Goal: Book appointment/travel/reservation

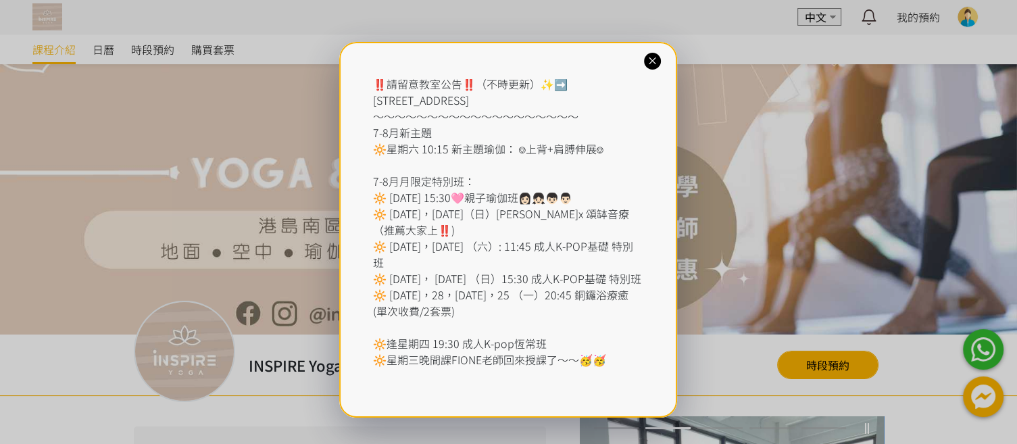
click at [650, 58] on icon at bounding box center [652, 61] width 13 height 13
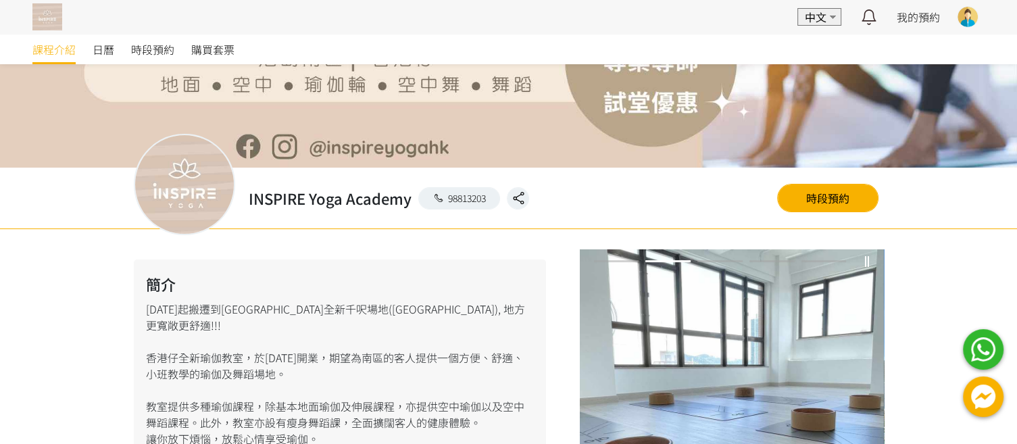
scroll to position [222, 0]
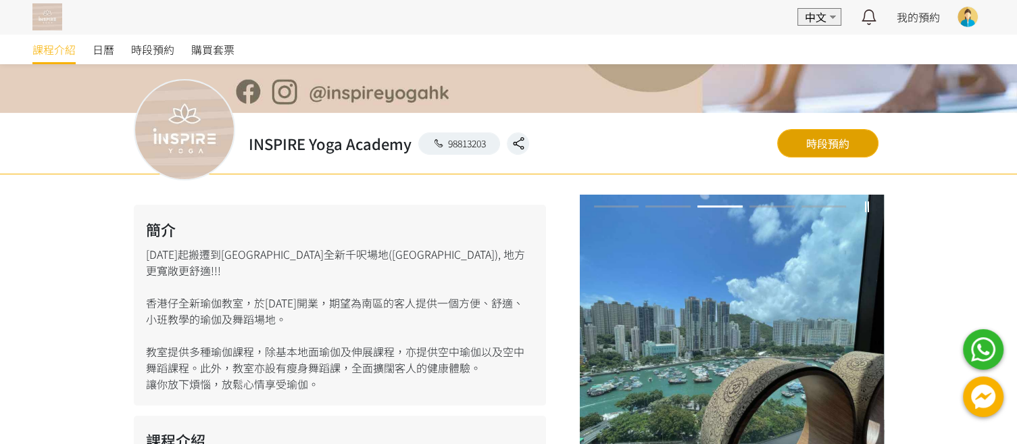
click at [825, 147] on link "時段預約" at bounding box center [827, 143] width 101 height 28
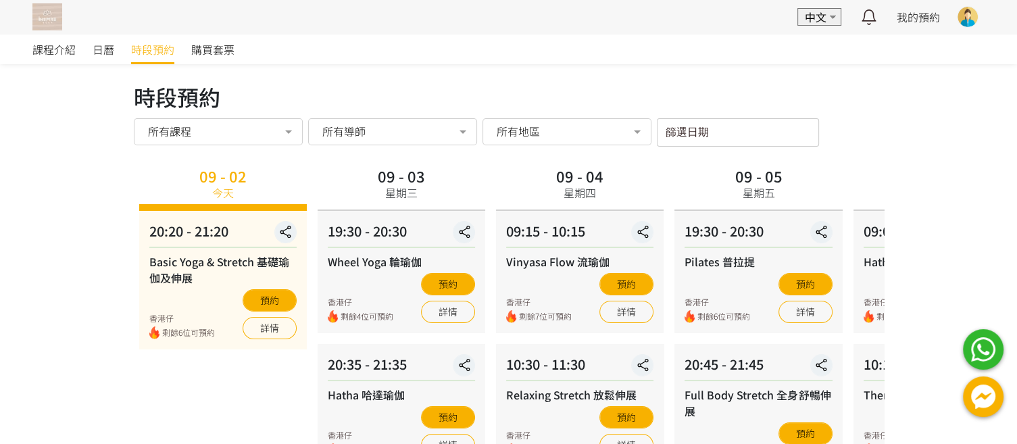
click at [699, 125] on input "篩選日期" at bounding box center [738, 132] width 162 height 28
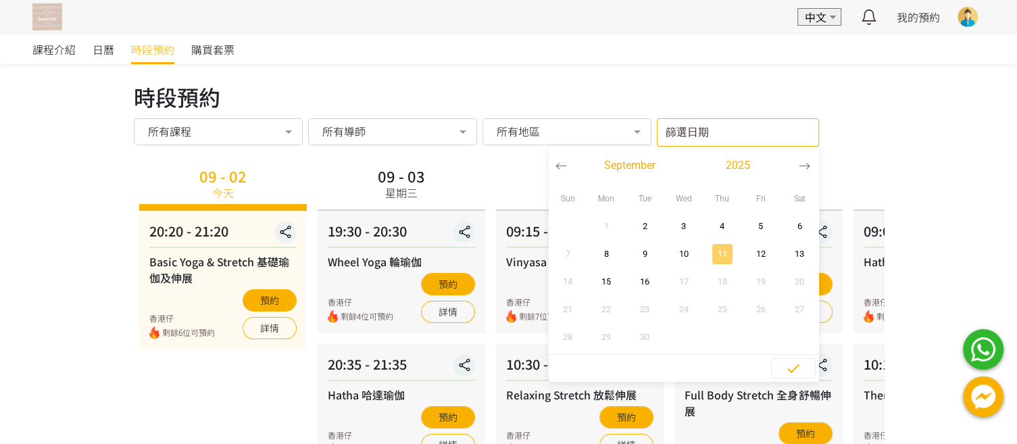
click at [722, 254] on span "11" at bounding box center [722, 254] width 30 height 14
type input "2025-09-11 - ..."
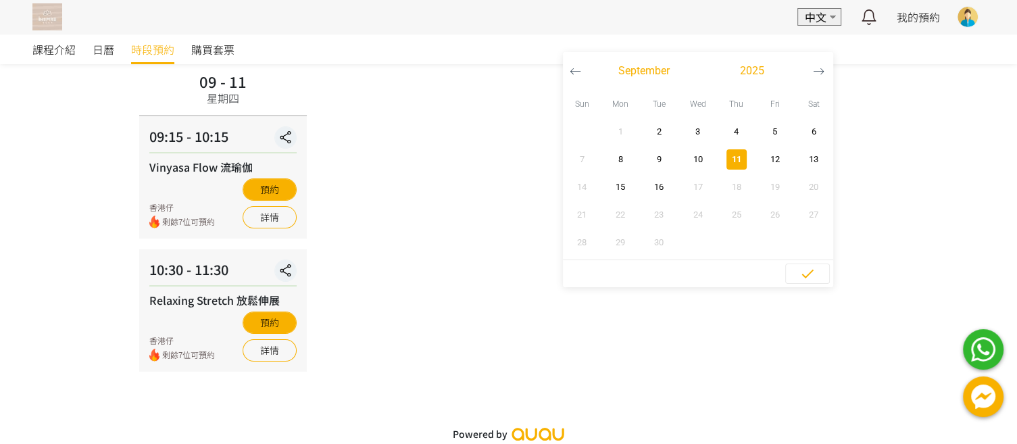
scroll to position [97, 0]
